Goal: Find specific page/section: Find specific page/section

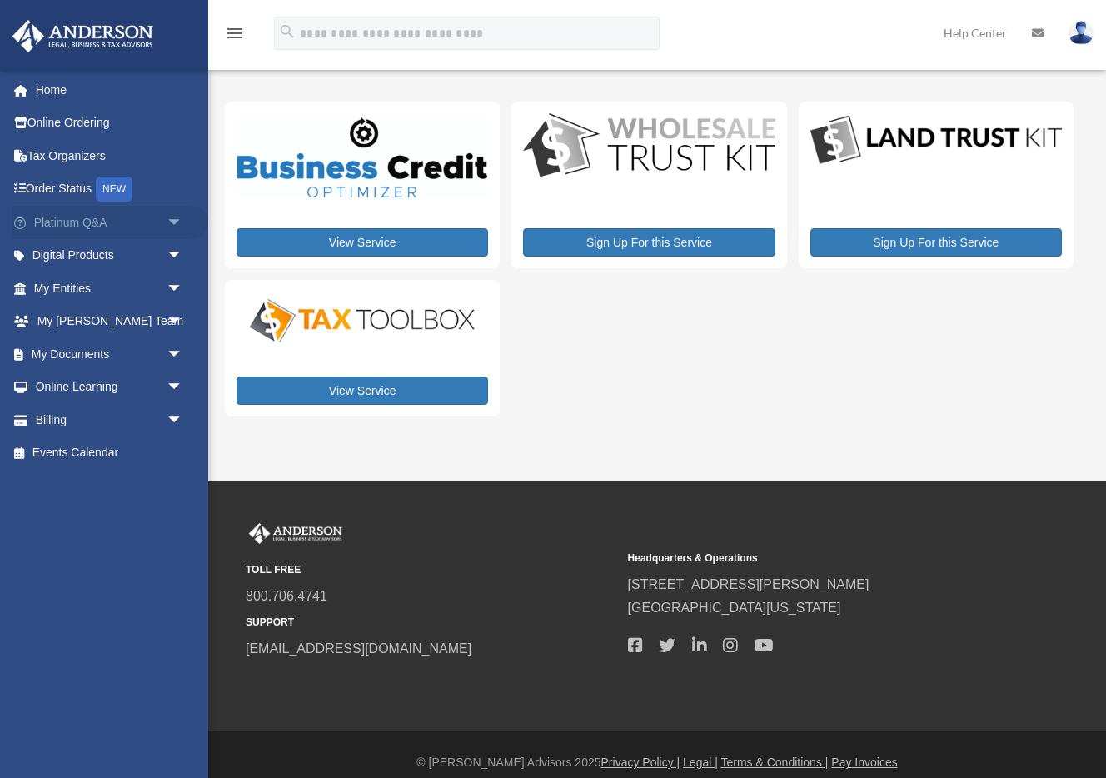
click at [144, 226] on link "Platinum Q&A arrow_drop_down" at bounding box center [110, 222] width 197 height 33
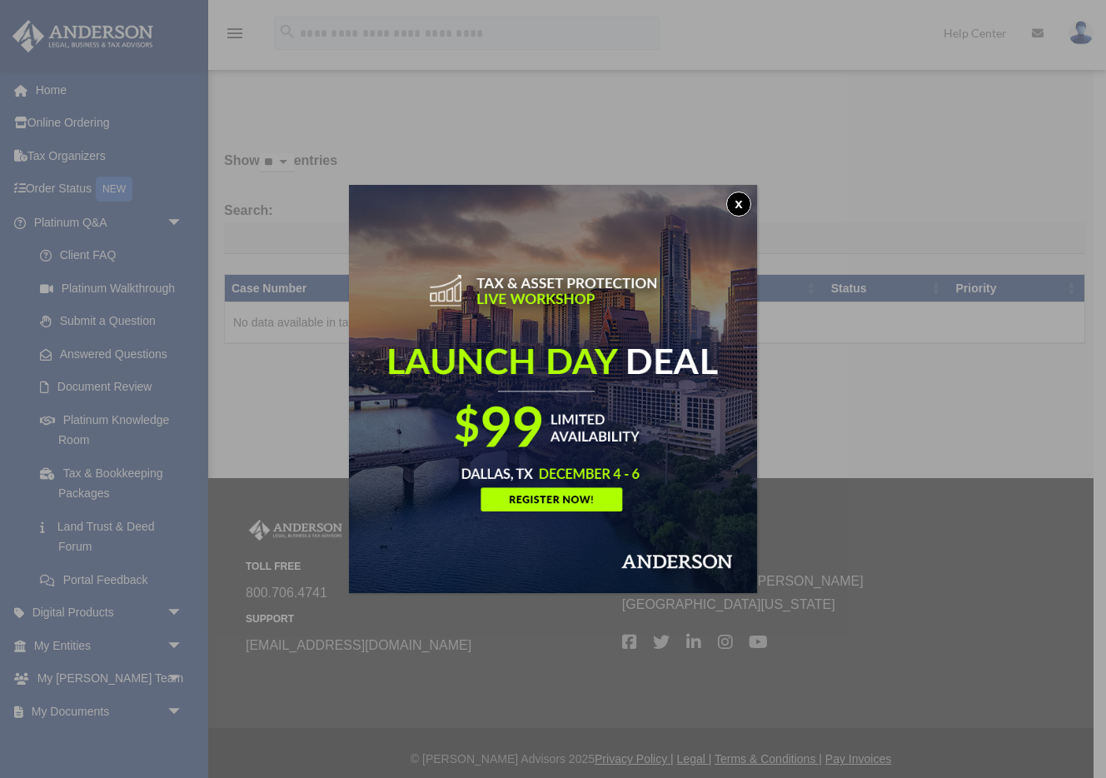
click at [739, 199] on button "x" at bounding box center [738, 204] width 25 height 25
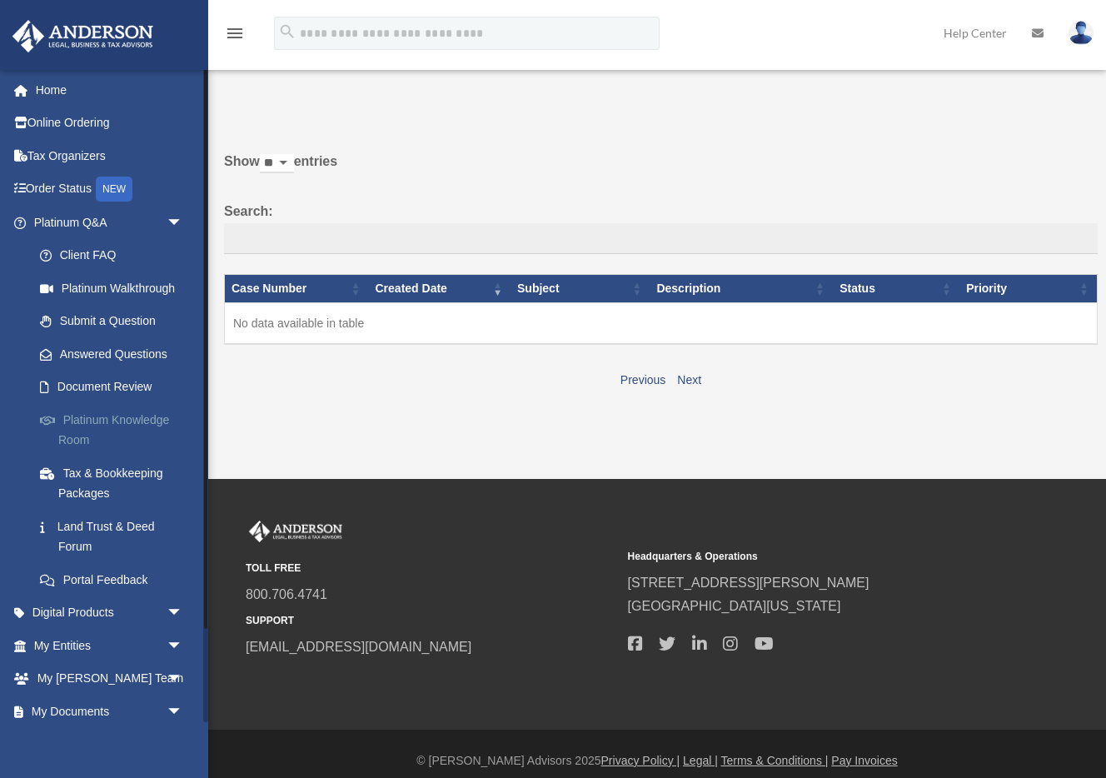
click at [119, 427] on link "Platinum Knowledge Room" at bounding box center [115, 429] width 185 height 53
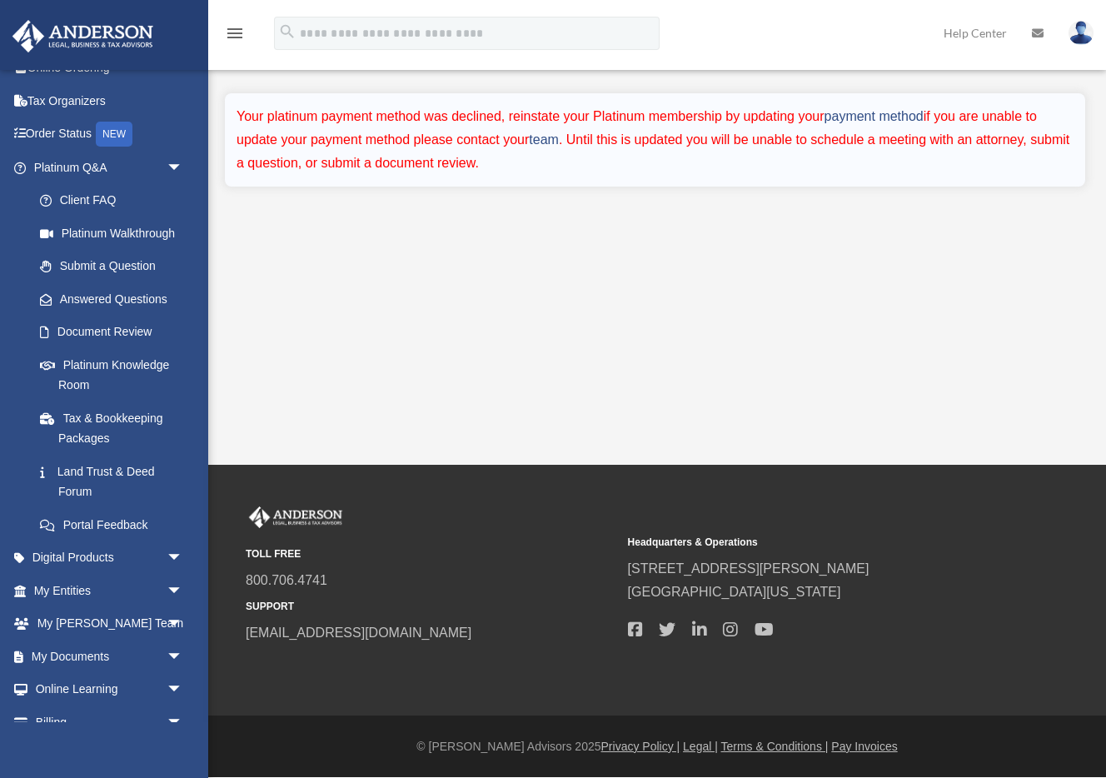
scroll to position [108, 0]
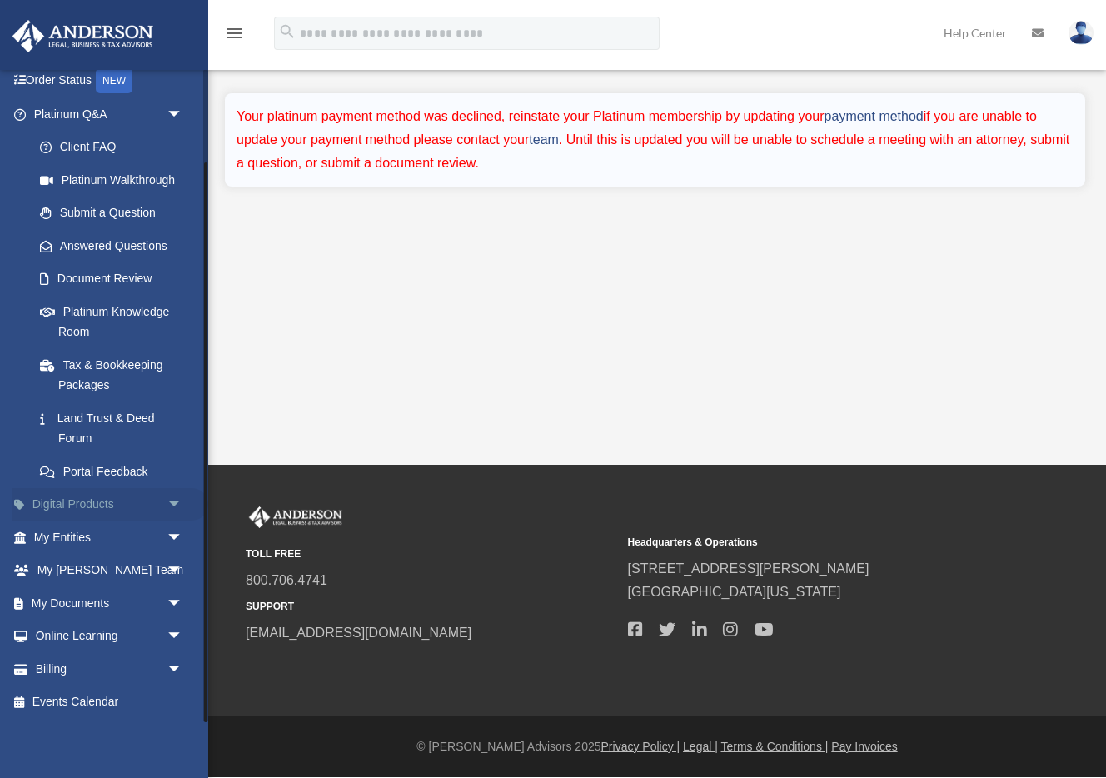
click at [174, 499] on span "arrow_drop_down" at bounding box center [183, 505] width 33 height 34
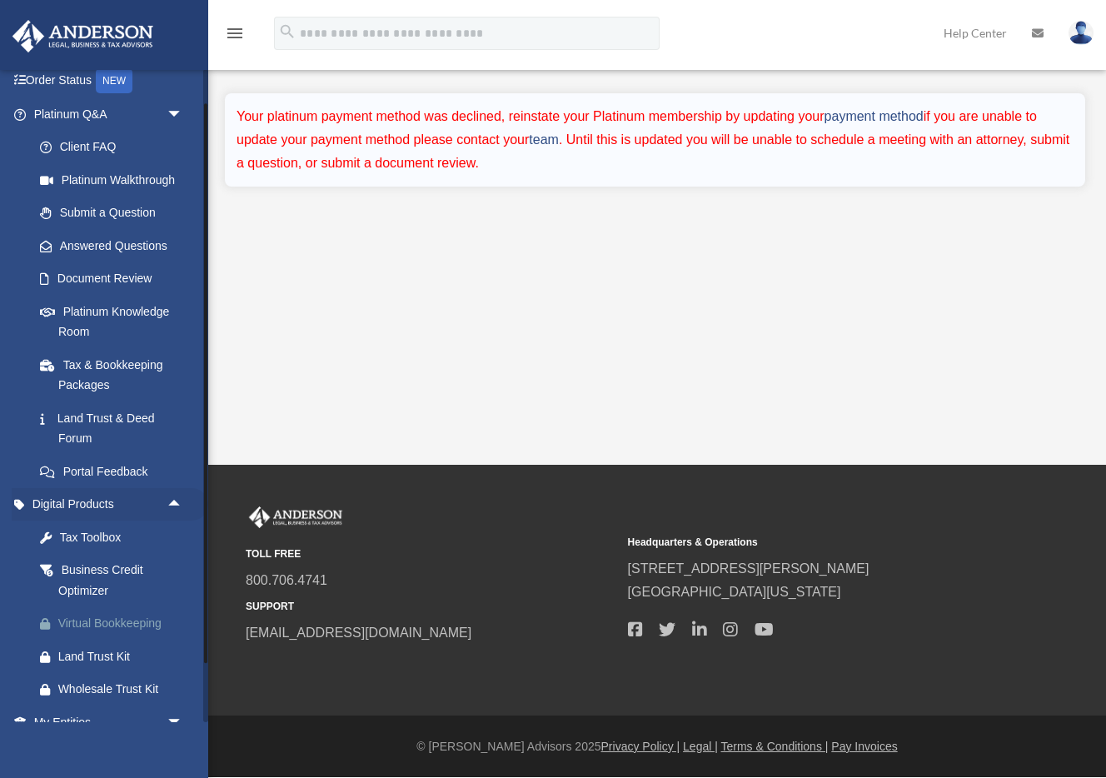
click at [128, 625] on div "Virtual Bookkeeping" at bounding box center [122, 623] width 129 height 21
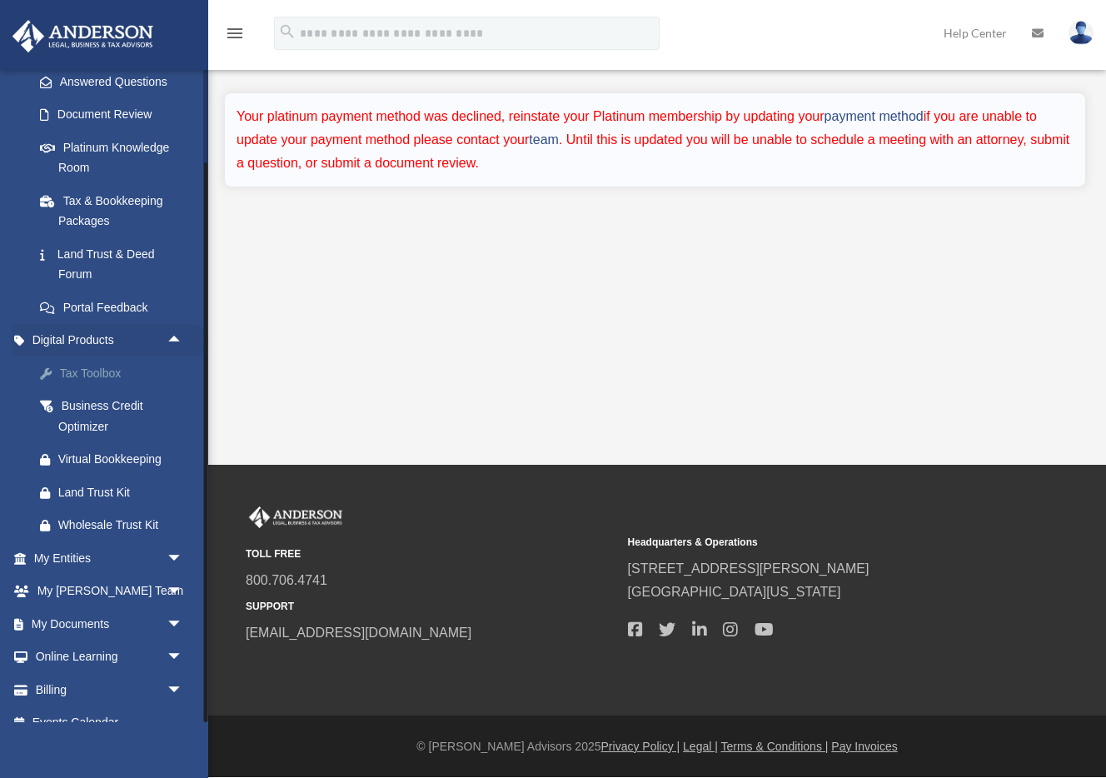
scroll to position [293, 0]
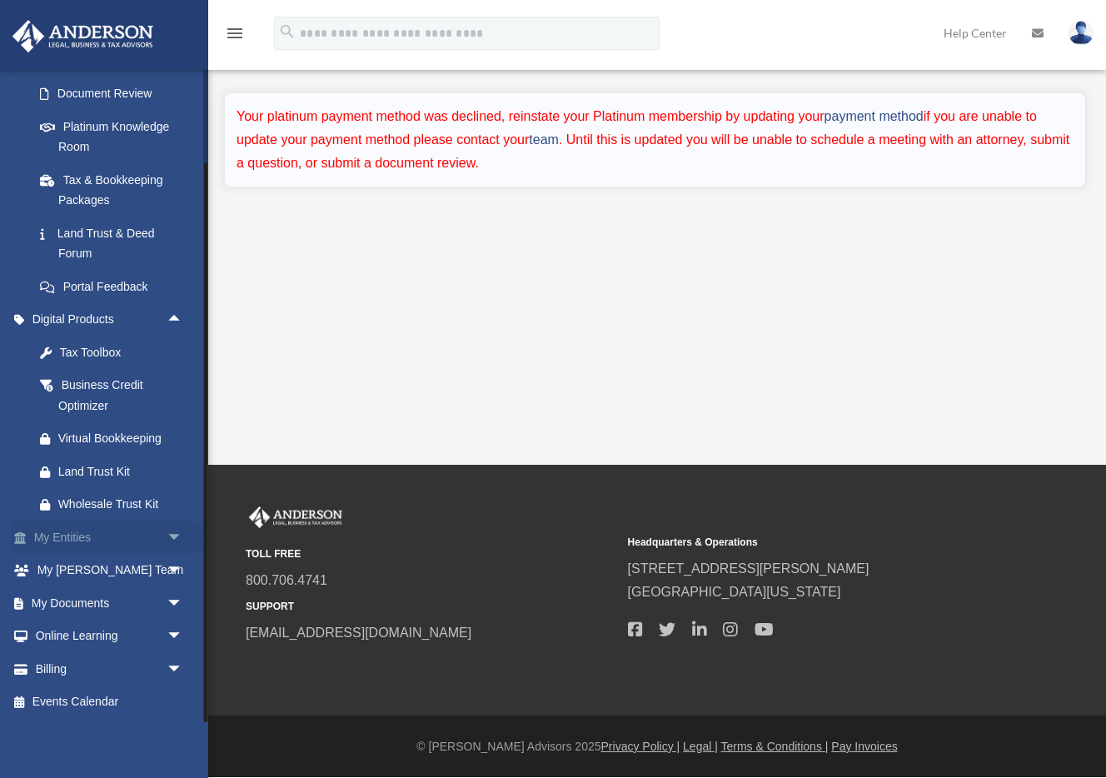
click at [157, 538] on link "My Entities arrow_drop_down" at bounding box center [110, 537] width 197 height 33
click at [177, 539] on span "arrow_drop_down" at bounding box center [183, 538] width 33 height 34
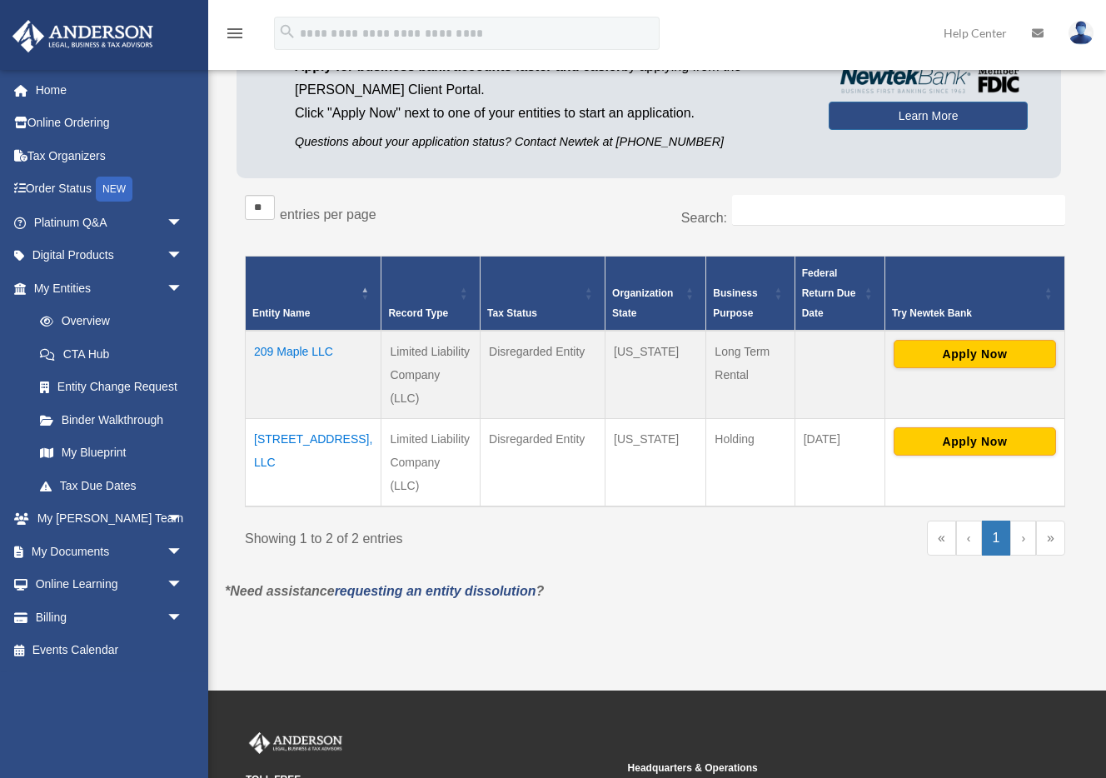
scroll to position [154, 0]
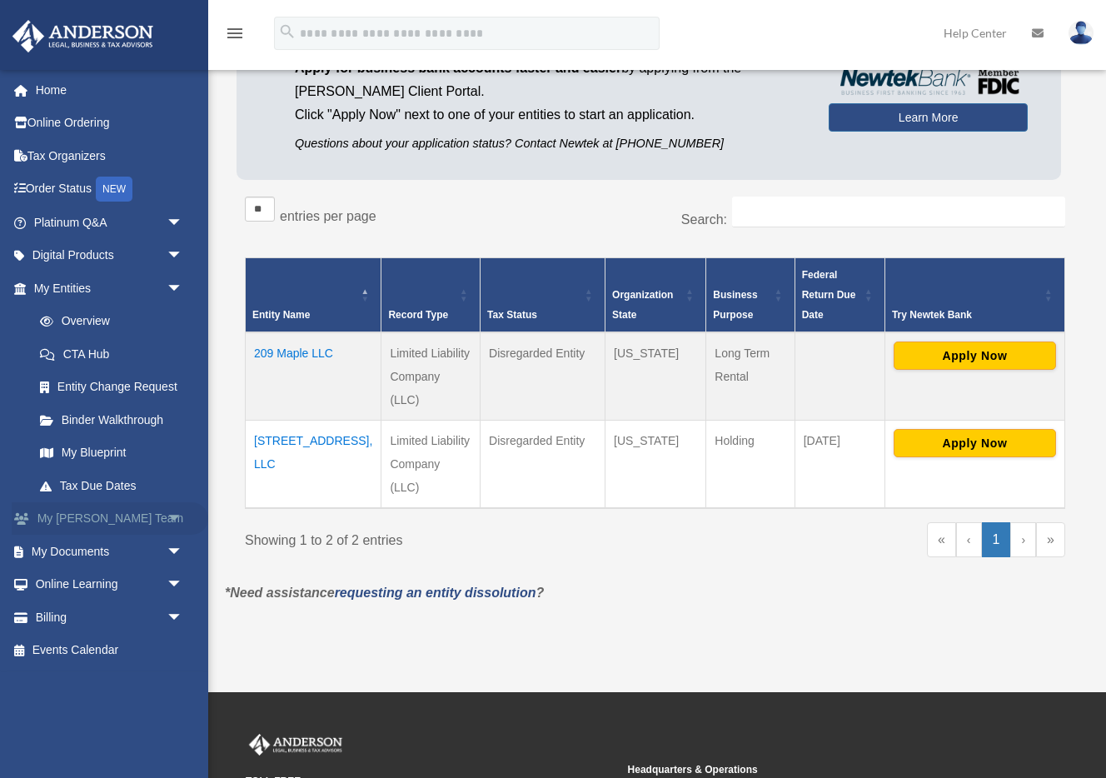
click at [170, 521] on span "arrow_drop_down" at bounding box center [183, 519] width 33 height 34
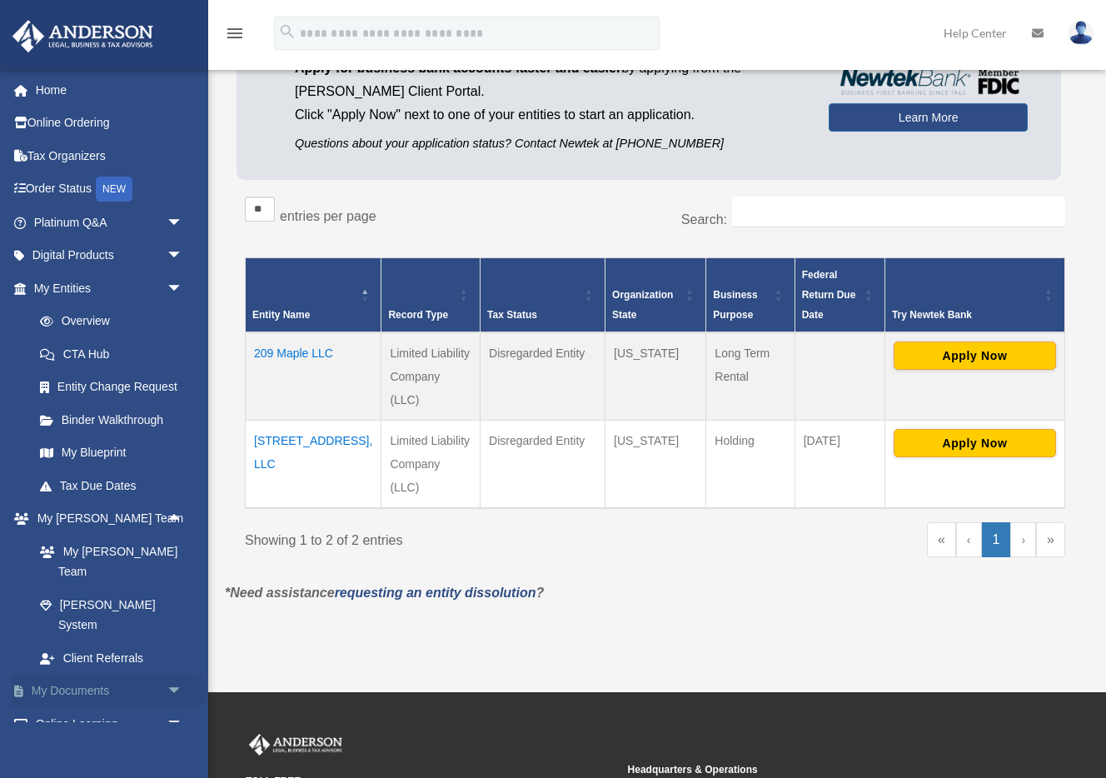
click at [177, 675] on span "arrow_drop_down" at bounding box center [183, 692] width 33 height 34
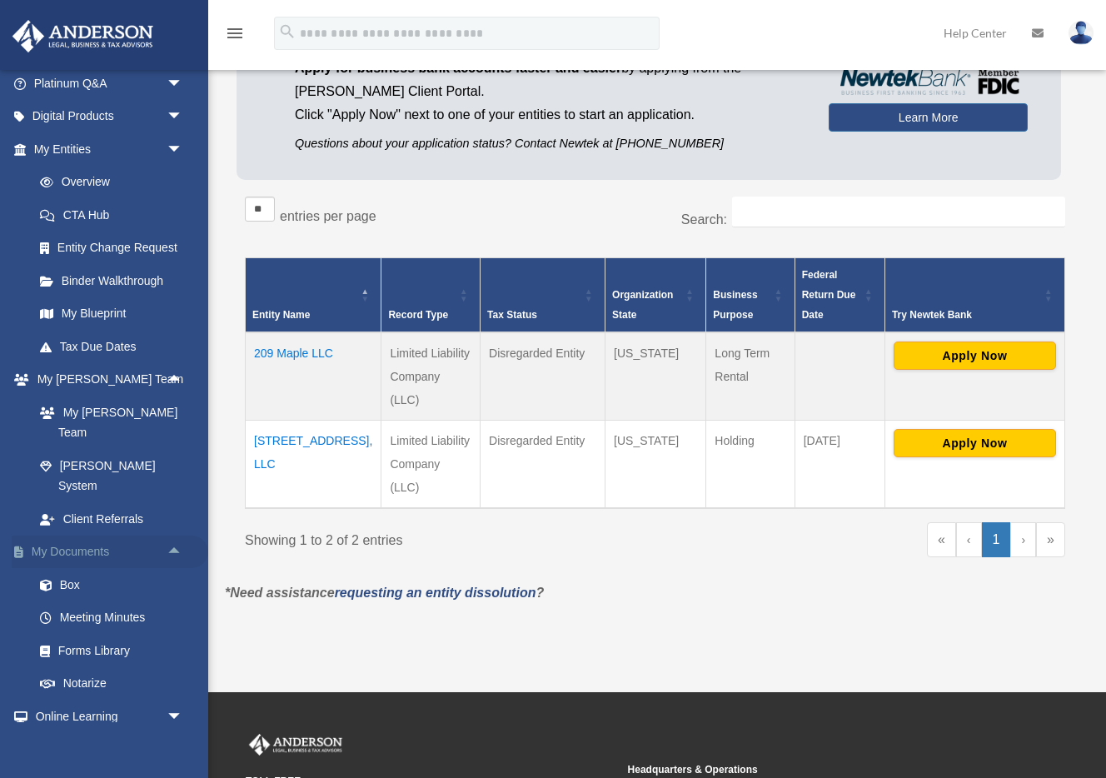
scroll to position [141, 0]
click at [113, 600] on link "Meeting Minutes" at bounding box center [115, 616] width 185 height 33
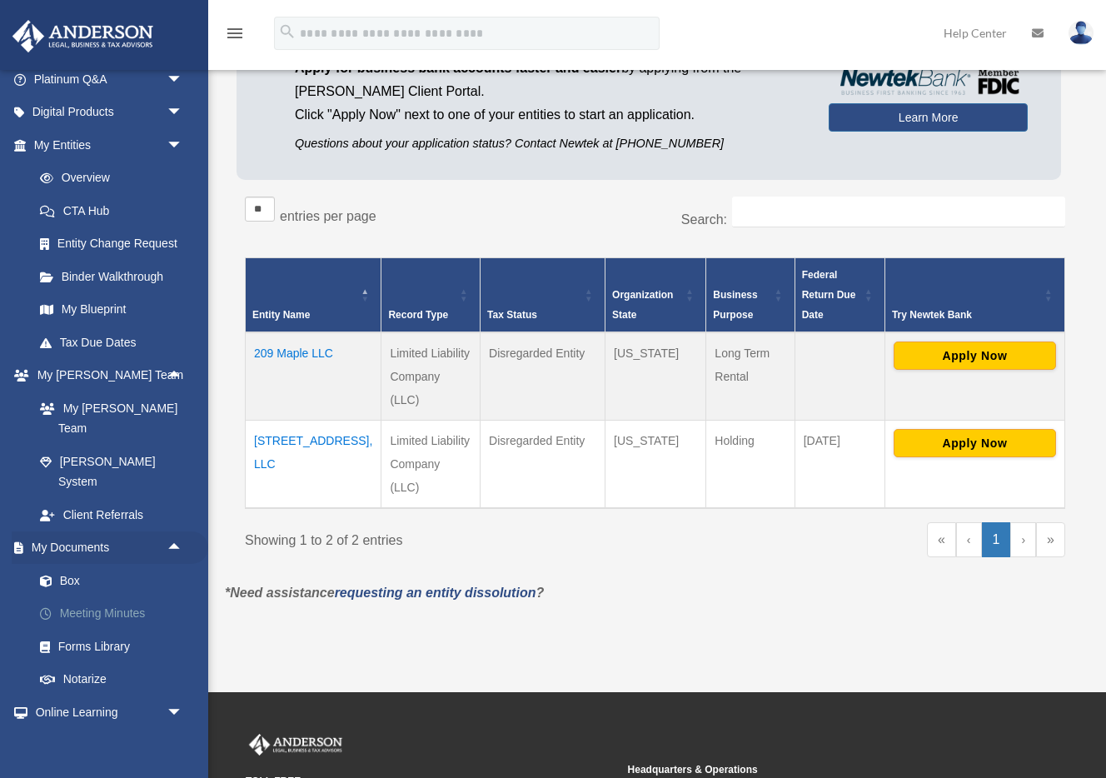
scroll to position [157, 0]
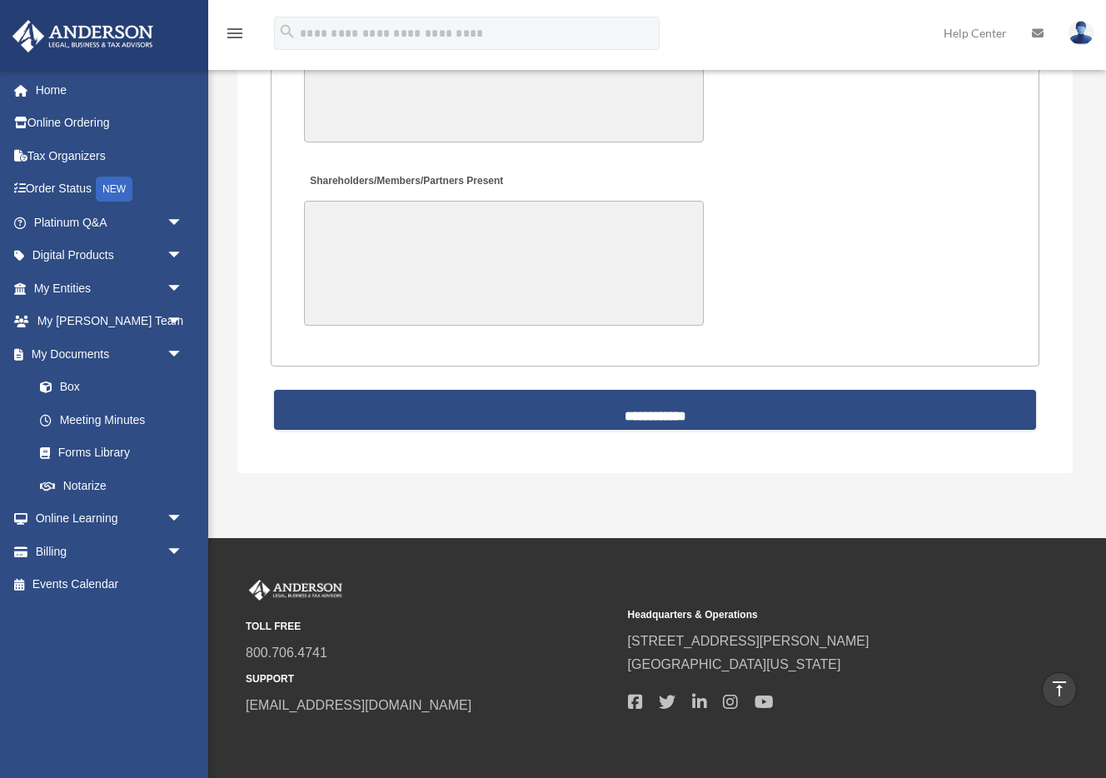
scroll to position [3865, 0]
